Goal: Manage account settings

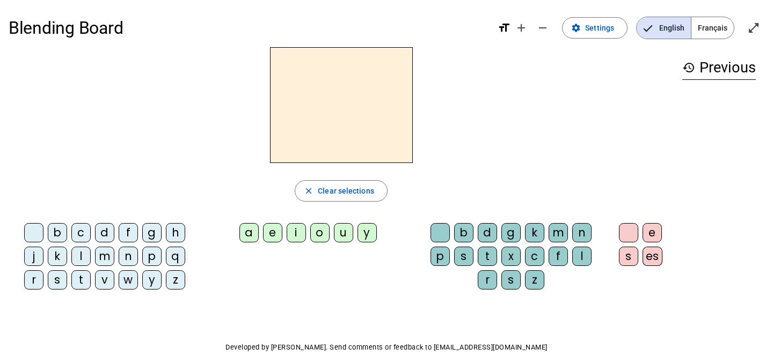
click at [717, 28] on span "Français" at bounding box center [713, 27] width 42 height 21
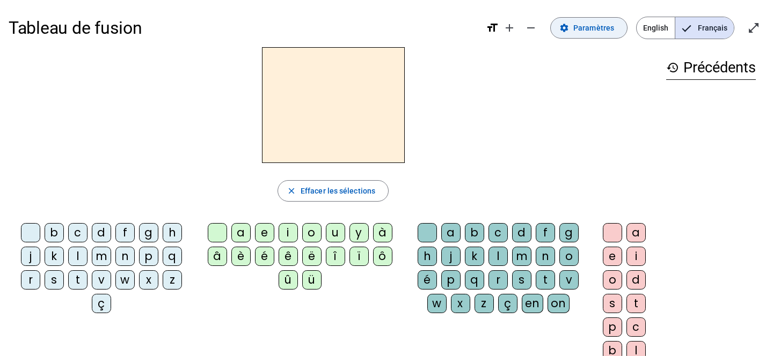
click at [596, 26] on span "Paramètres" at bounding box center [593, 27] width 41 height 13
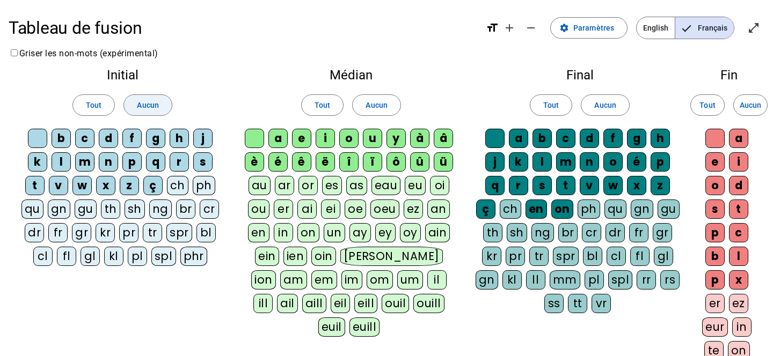
click at [150, 98] on span at bounding box center [147, 105] width 47 height 26
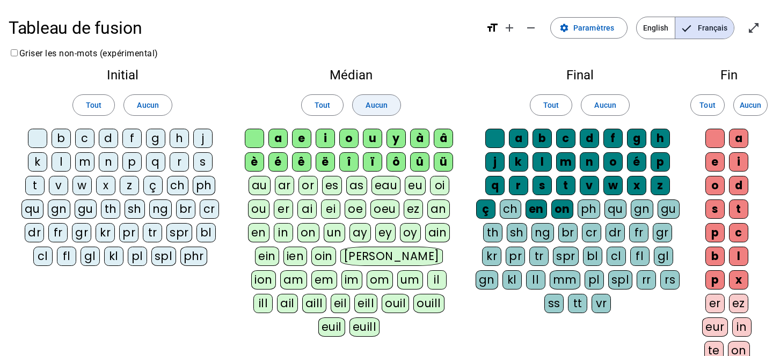
click at [390, 101] on span at bounding box center [376, 105] width 47 height 26
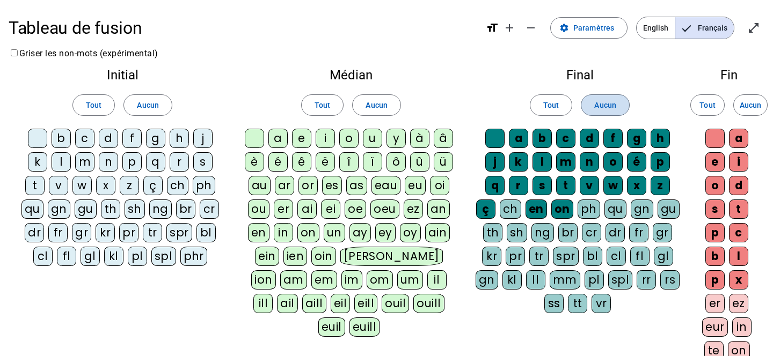
click at [609, 112] on span at bounding box center [604, 105] width 47 height 26
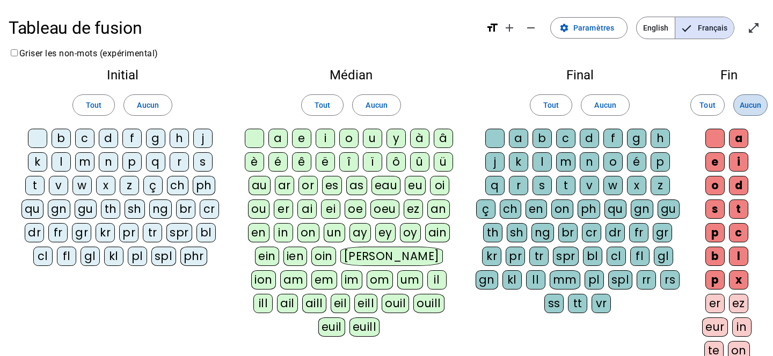
click at [751, 108] on span "Aucun" at bounding box center [750, 105] width 21 height 13
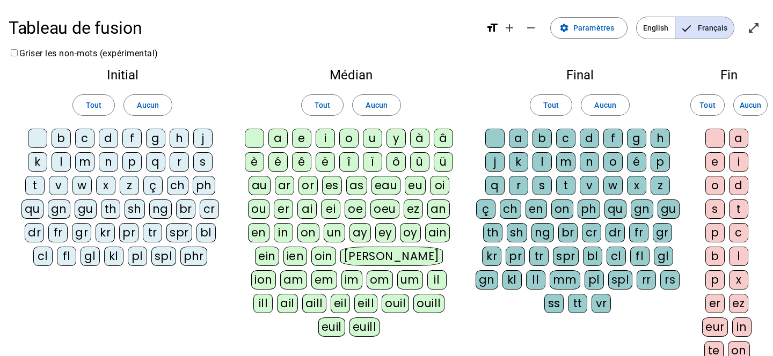
click at [135, 160] on div "p" at bounding box center [131, 161] width 19 height 19
click at [280, 137] on div "a" at bounding box center [277, 138] width 19 height 19
click at [380, 106] on span "Aucun" at bounding box center [376, 105] width 21 height 13
click at [285, 189] on div "ar" at bounding box center [284, 185] width 19 height 19
click at [539, 158] on div "l" at bounding box center [542, 161] width 19 height 19
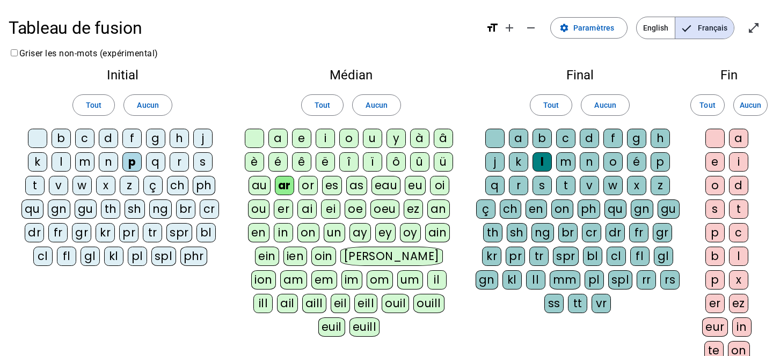
click at [740, 308] on div "ez" at bounding box center [738, 303] width 19 height 19
click at [571, 185] on div "t" at bounding box center [565, 185] width 19 height 19
click at [303, 186] on div "or" at bounding box center [308, 185] width 19 height 19
click at [205, 165] on div "s" at bounding box center [202, 161] width 19 height 19
click at [715, 164] on div "e" at bounding box center [714, 161] width 19 height 19
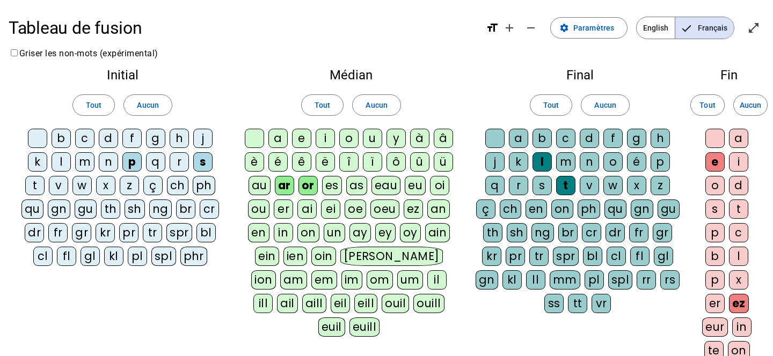
click at [129, 135] on div "f" at bounding box center [131, 138] width 19 height 19
click at [114, 136] on div "d" at bounding box center [108, 138] width 19 height 19
click at [84, 166] on div "m" at bounding box center [84, 161] width 19 height 19
click at [32, 143] on div at bounding box center [37, 138] width 19 height 19
click at [253, 141] on div at bounding box center [254, 138] width 19 height 19
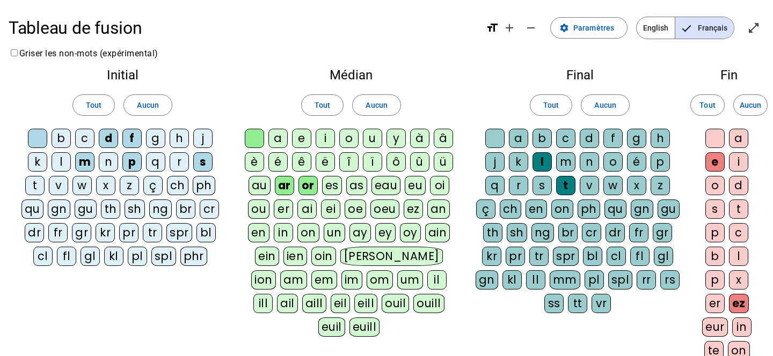
click at [495, 139] on div at bounding box center [494, 138] width 19 height 19
click at [710, 136] on div at bounding box center [714, 138] width 19 height 19
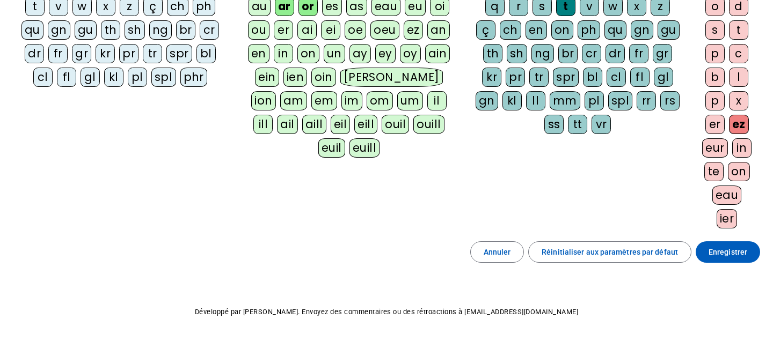
scroll to position [183, 0]
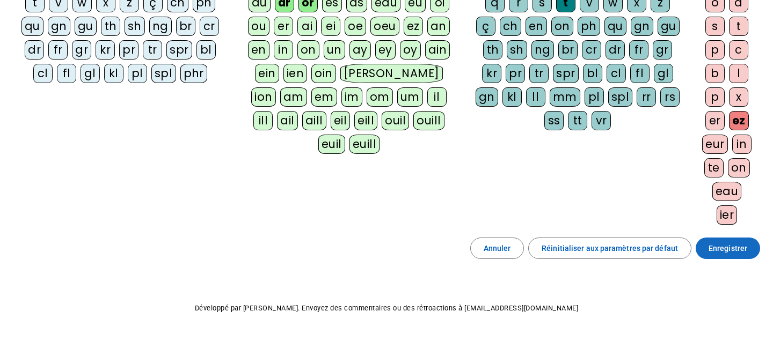
click at [713, 249] on span "Enregistrer" at bounding box center [728, 248] width 39 height 13
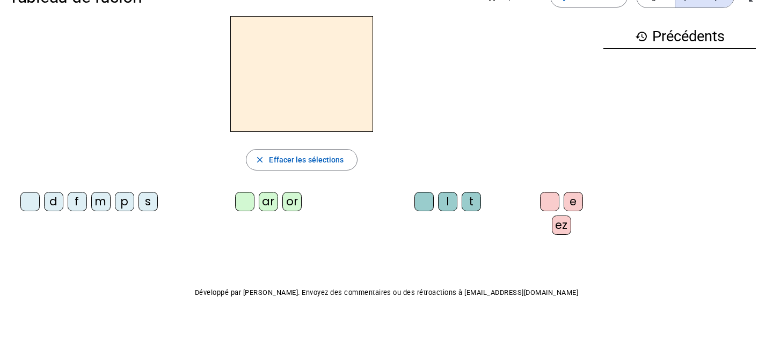
scroll to position [16, 0]
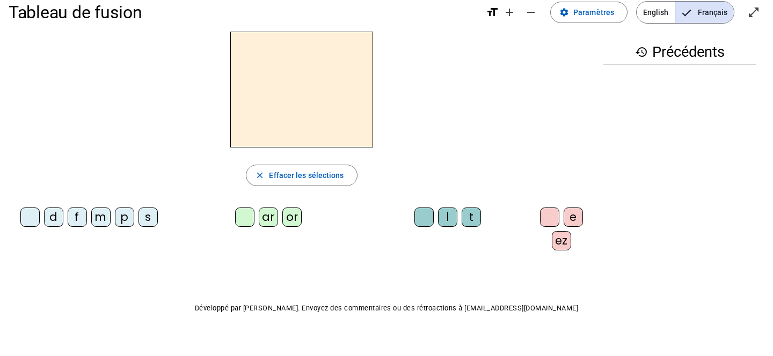
click at [125, 213] on div "p" at bounding box center [124, 217] width 19 height 19
click at [270, 220] on div "ar" at bounding box center [268, 217] width 19 height 19
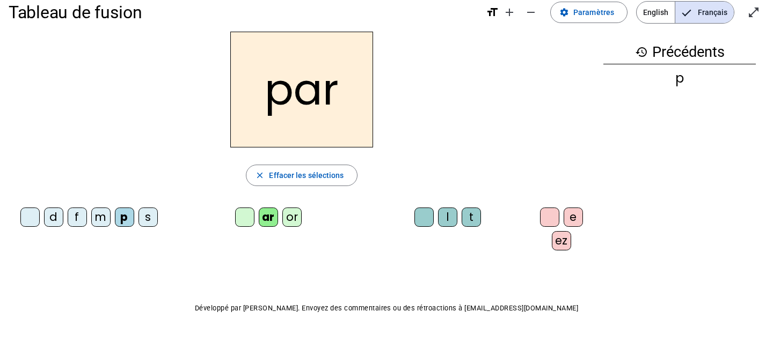
click at [449, 214] on div "l" at bounding box center [447, 217] width 19 height 19
click at [557, 241] on div "ez" at bounding box center [561, 240] width 19 height 19
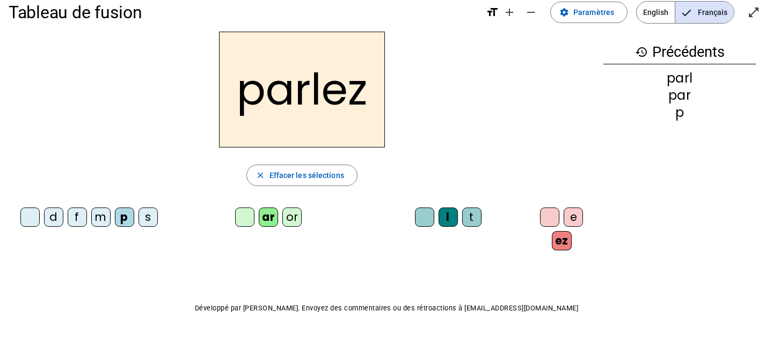
click at [467, 219] on div "t" at bounding box center [471, 217] width 19 height 19
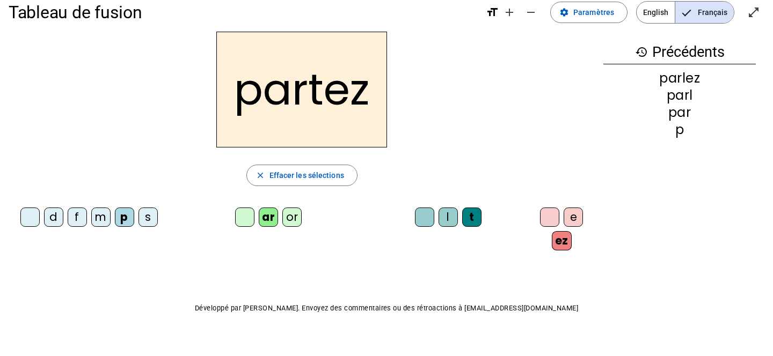
click at [292, 219] on div "or" at bounding box center [291, 217] width 19 height 19
click at [150, 215] on div "s" at bounding box center [148, 217] width 19 height 19
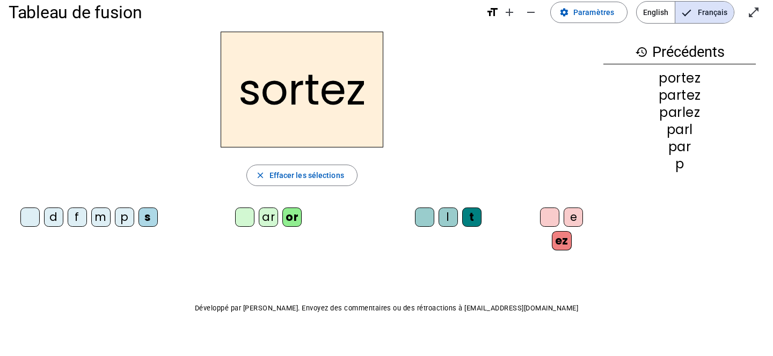
click at [570, 221] on div "e" at bounding box center [573, 217] width 19 height 19
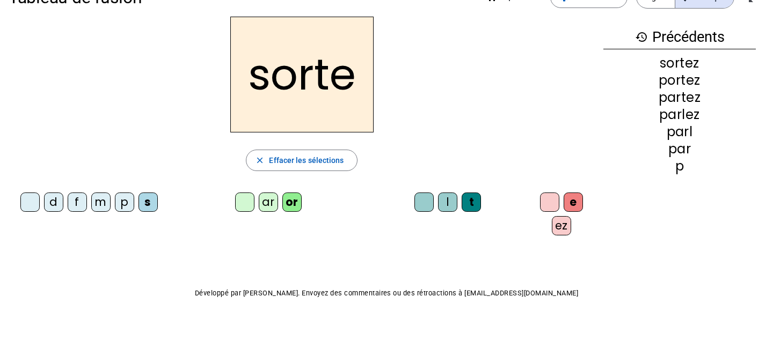
scroll to position [0, 0]
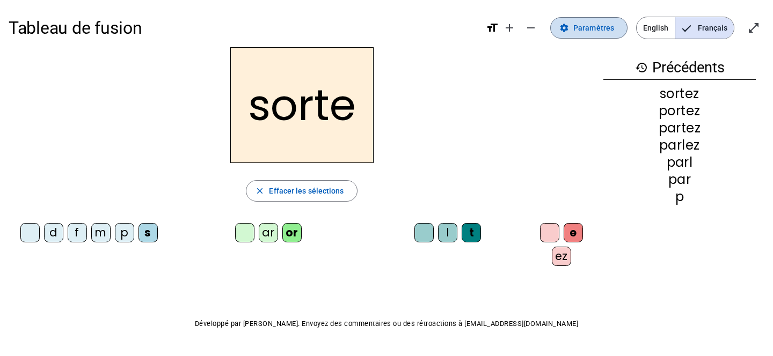
click at [614, 25] on span "Paramètres" at bounding box center [593, 27] width 41 height 13
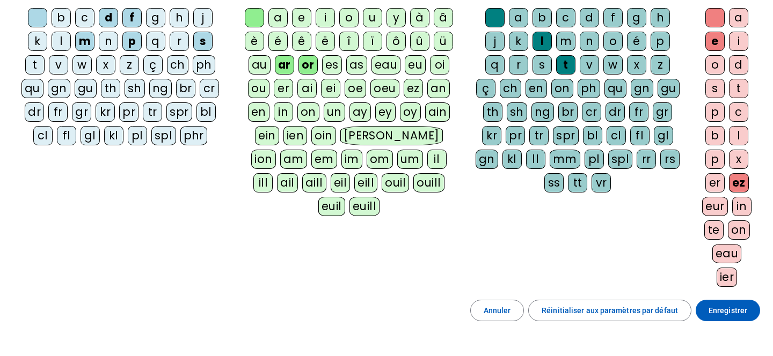
scroll to position [198, 0]
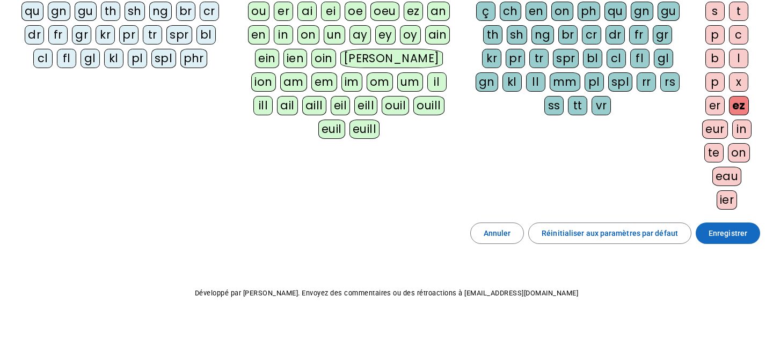
click at [715, 235] on span "Enregistrer" at bounding box center [728, 233] width 39 height 13
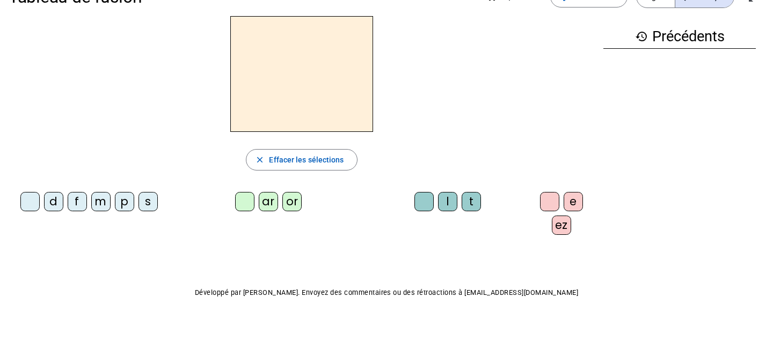
scroll to position [31, 0]
click at [128, 205] on div "p" at bounding box center [124, 202] width 19 height 19
click at [255, 186] on div "p close Effacer les sélections d f m p s ar or l t e ez" at bounding box center [302, 131] width 586 height 228
click at [260, 193] on div "ar" at bounding box center [268, 202] width 19 height 19
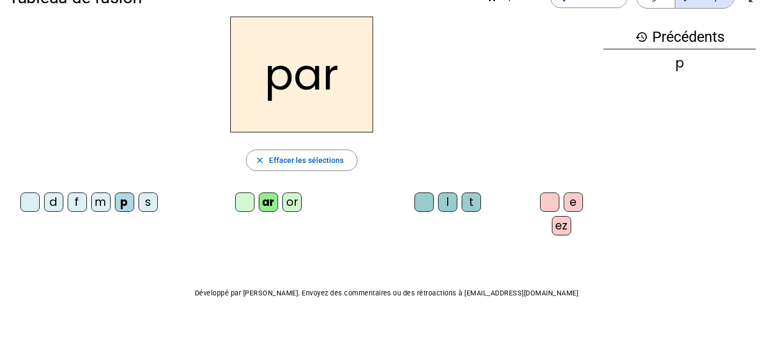
click at [440, 208] on div "l" at bounding box center [447, 202] width 19 height 19
click at [558, 225] on div "ez" at bounding box center [561, 225] width 19 height 19
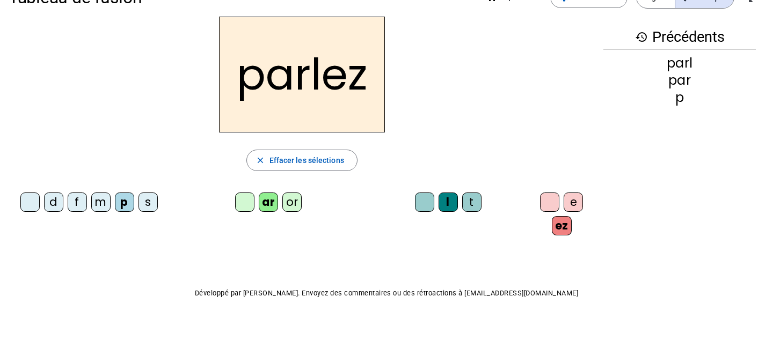
click at [466, 203] on div "t" at bounding box center [471, 202] width 19 height 19
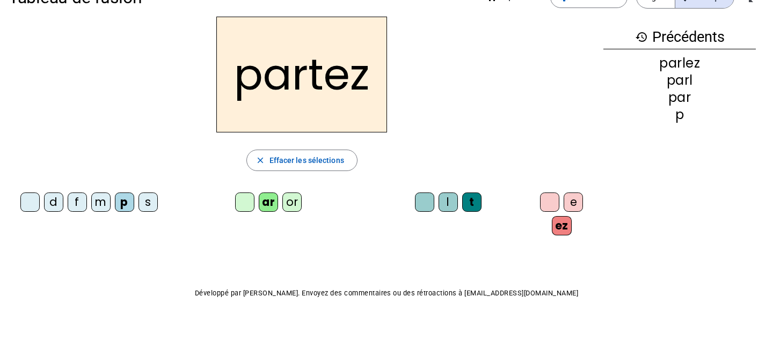
scroll to position [198, 0]
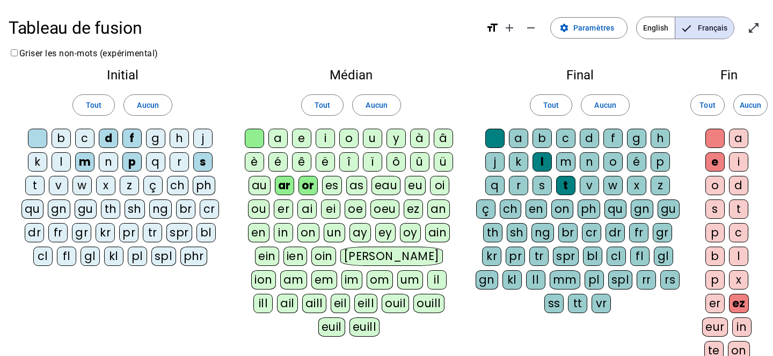
scroll to position [31, 0]
